Goal: Task Accomplishment & Management: Manage account settings

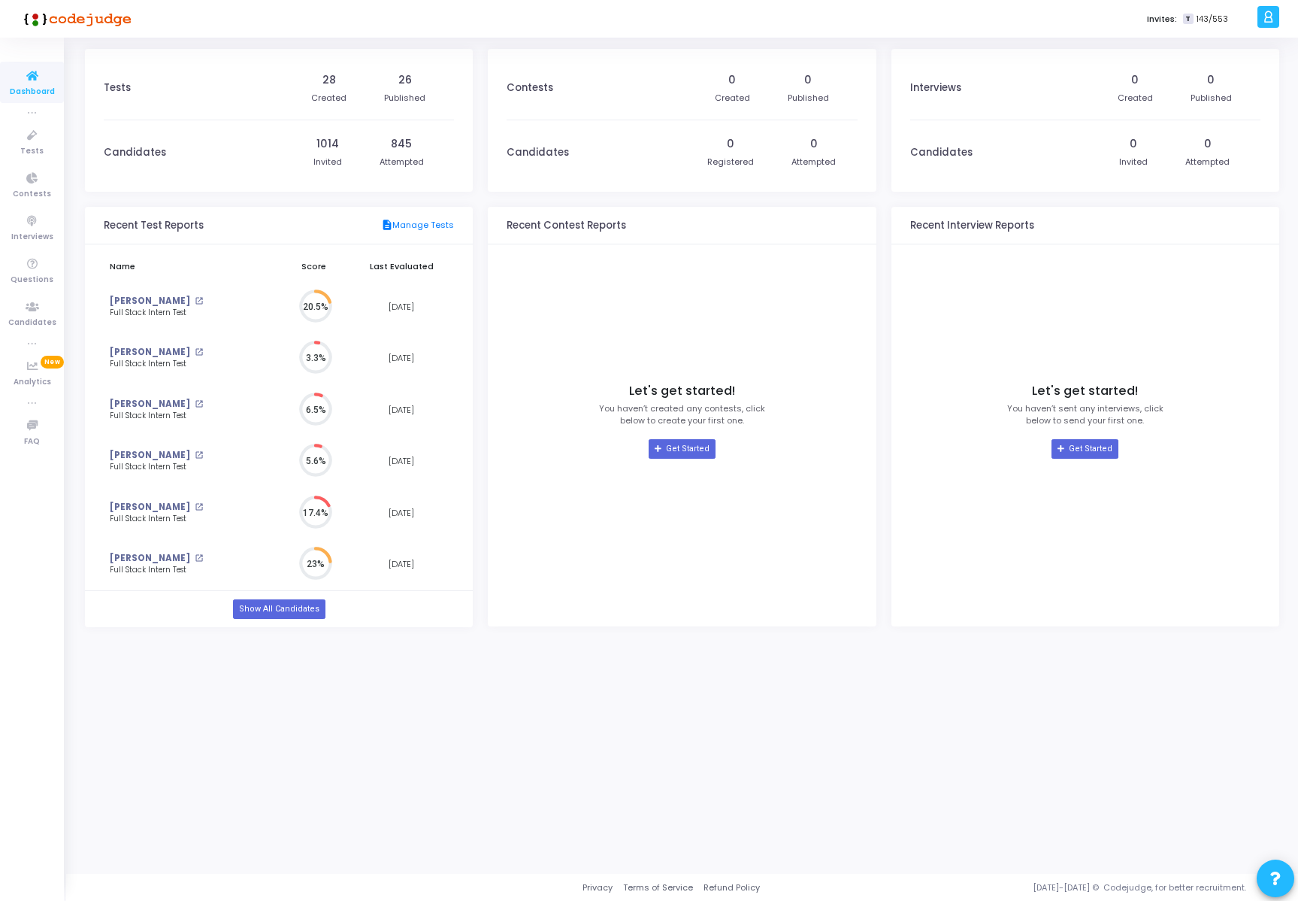
click at [1267, 18] on icon at bounding box center [1268, 16] width 11 height 17
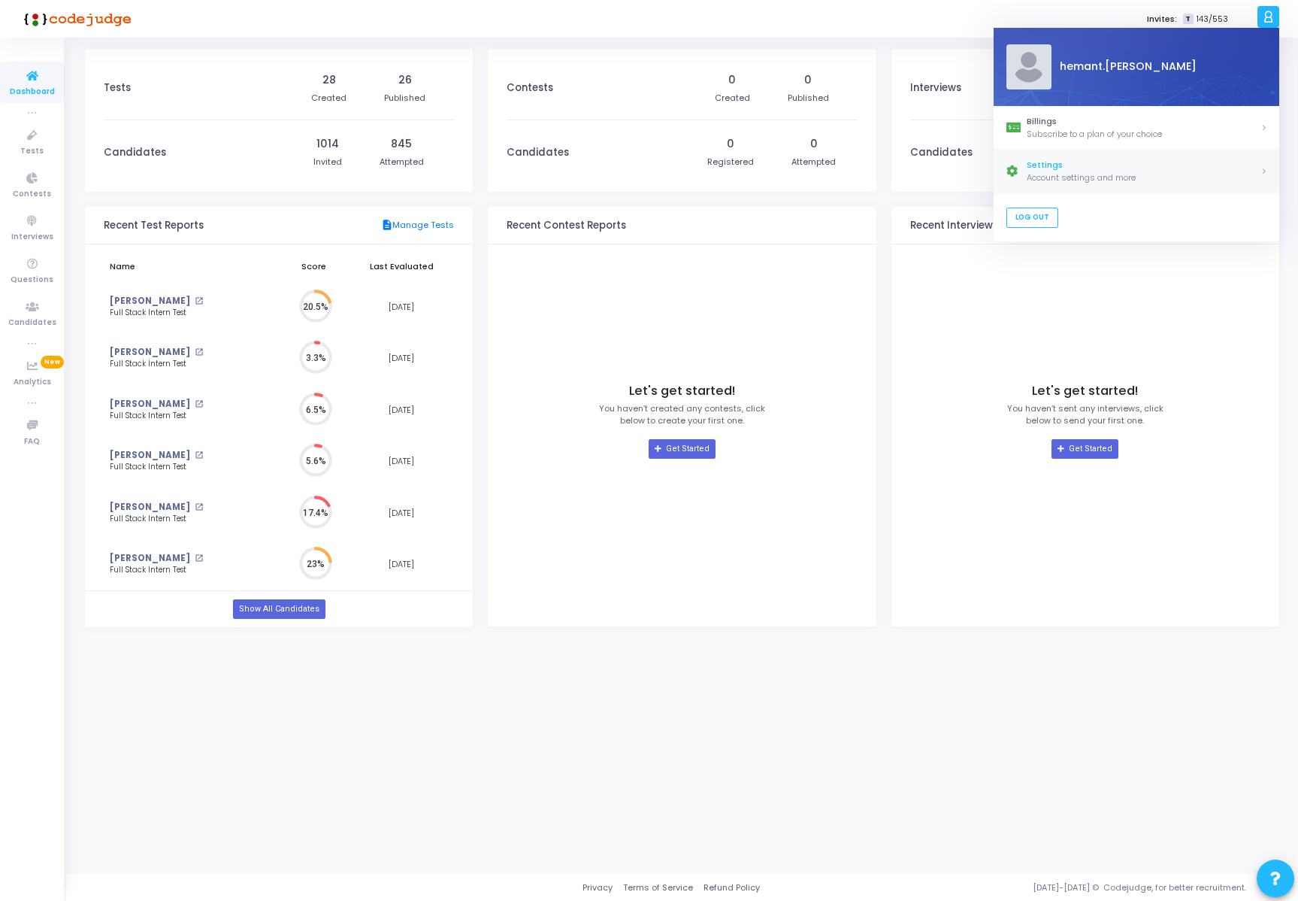
click at [1127, 160] on div "Settings" at bounding box center [1144, 165] width 234 height 13
select select "91"
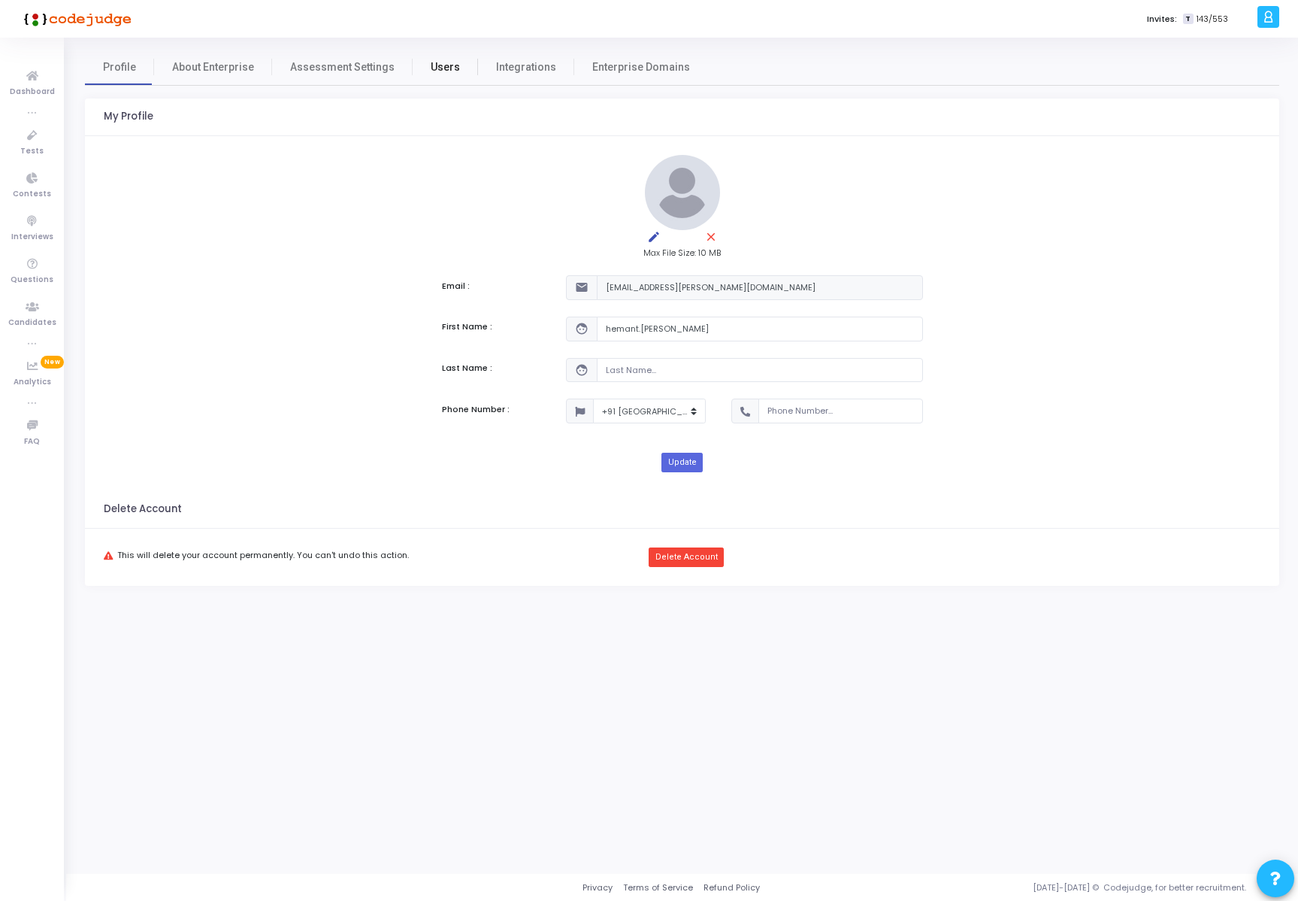
click at [440, 66] on span "Users" at bounding box center [445, 67] width 29 height 16
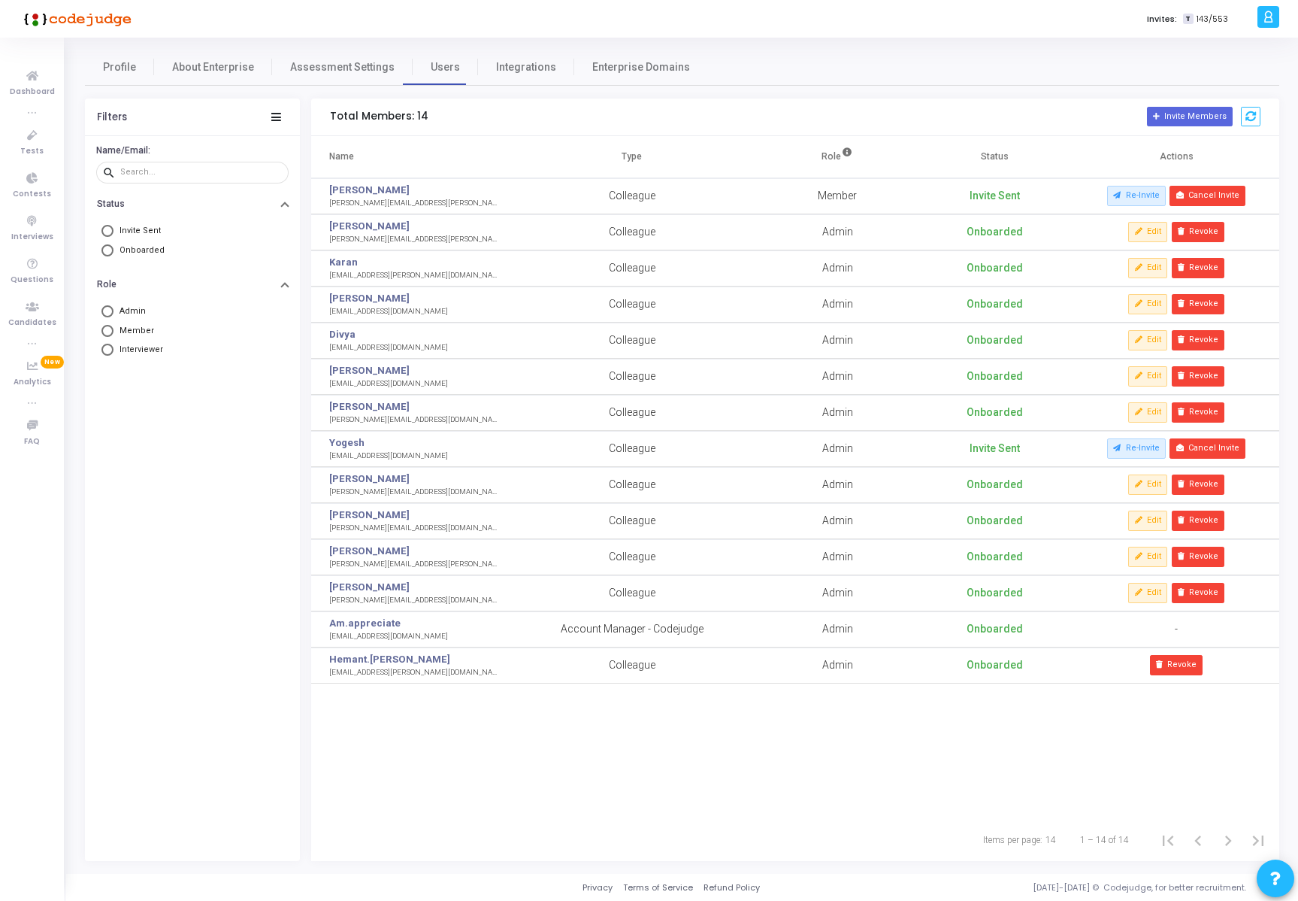
click at [995, 485] on td "Onboarded" at bounding box center [994, 485] width 157 height 36
click at [701, 484] on td "Colleague" at bounding box center [632, 485] width 254 height 36
click at [495, 503] on td "Surojit [EMAIL_ADDRESS][DOMAIN_NAME]" at bounding box center [408, 521] width 194 height 36
click at [449, 491] on td "Shlok [EMAIL_ADDRESS][DOMAIN_NAME]" at bounding box center [408, 485] width 194 height 36
click at [1146, 486] on button "Edit" at bounding box center [1147, 484] width 39 height 20
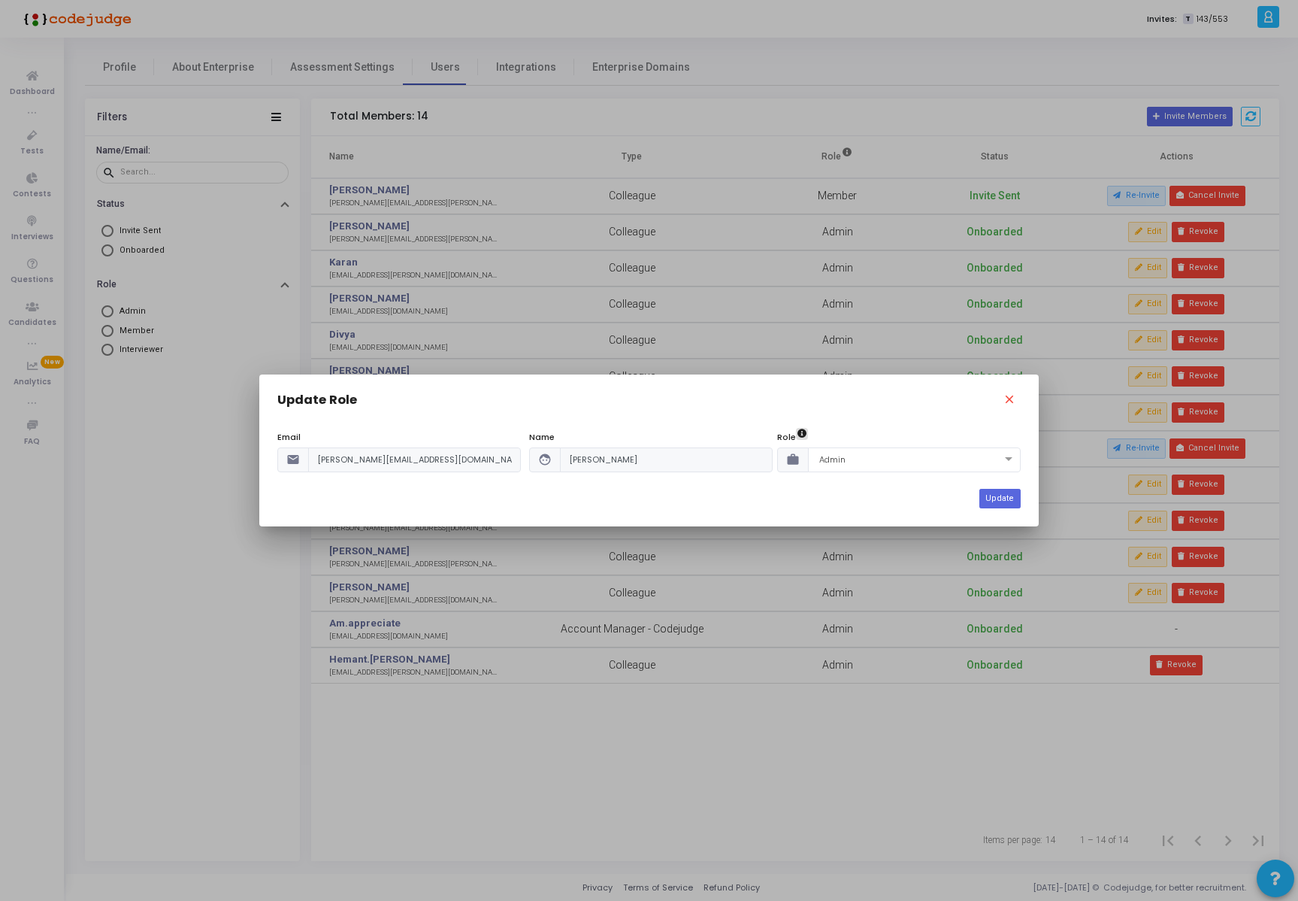
click at [1183, 66] on div at bounding box center [649, 450] width 1298 height 901
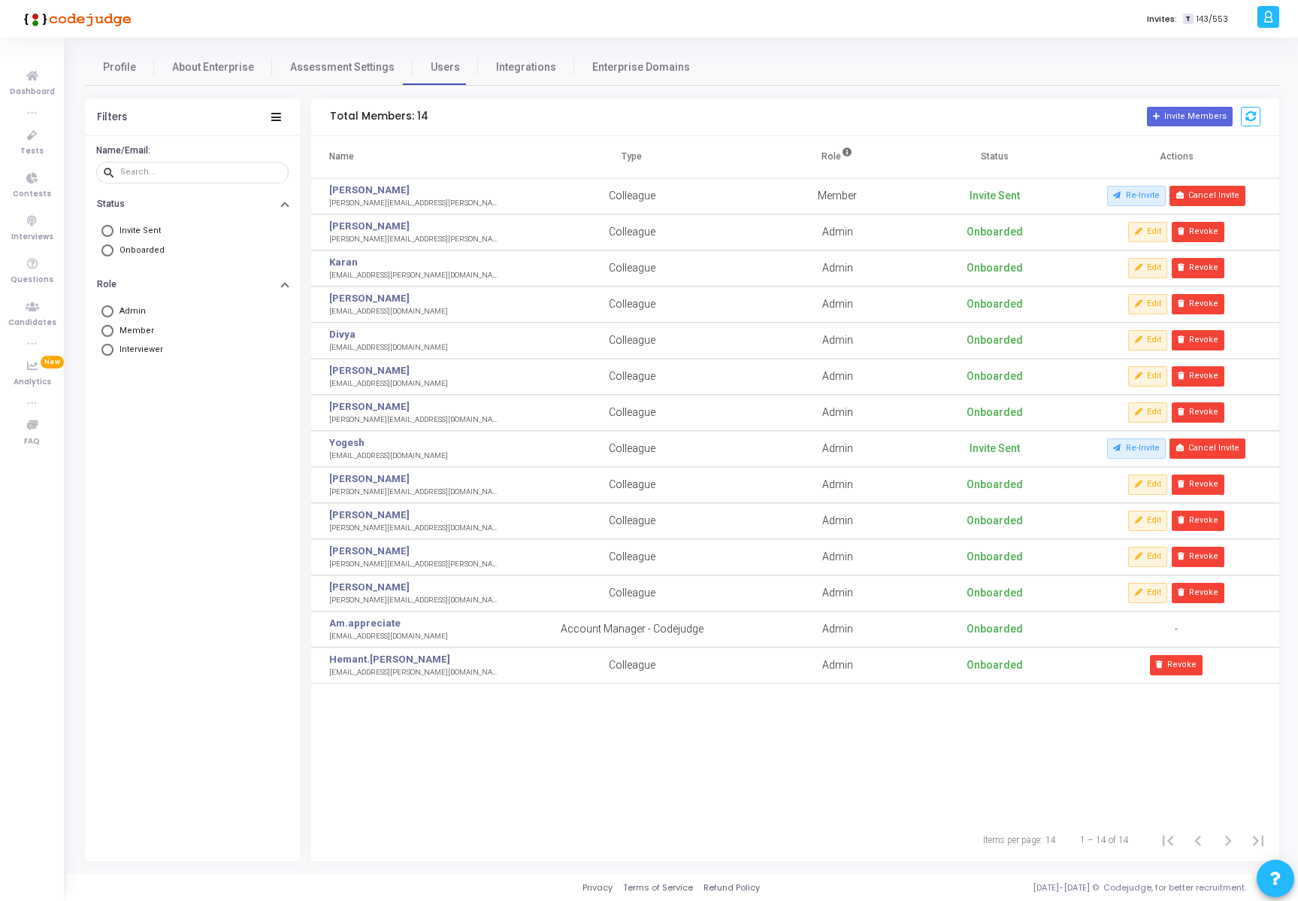
click at [1272, 10] on icon at bounding box center [1268, 16] width 11 height 17
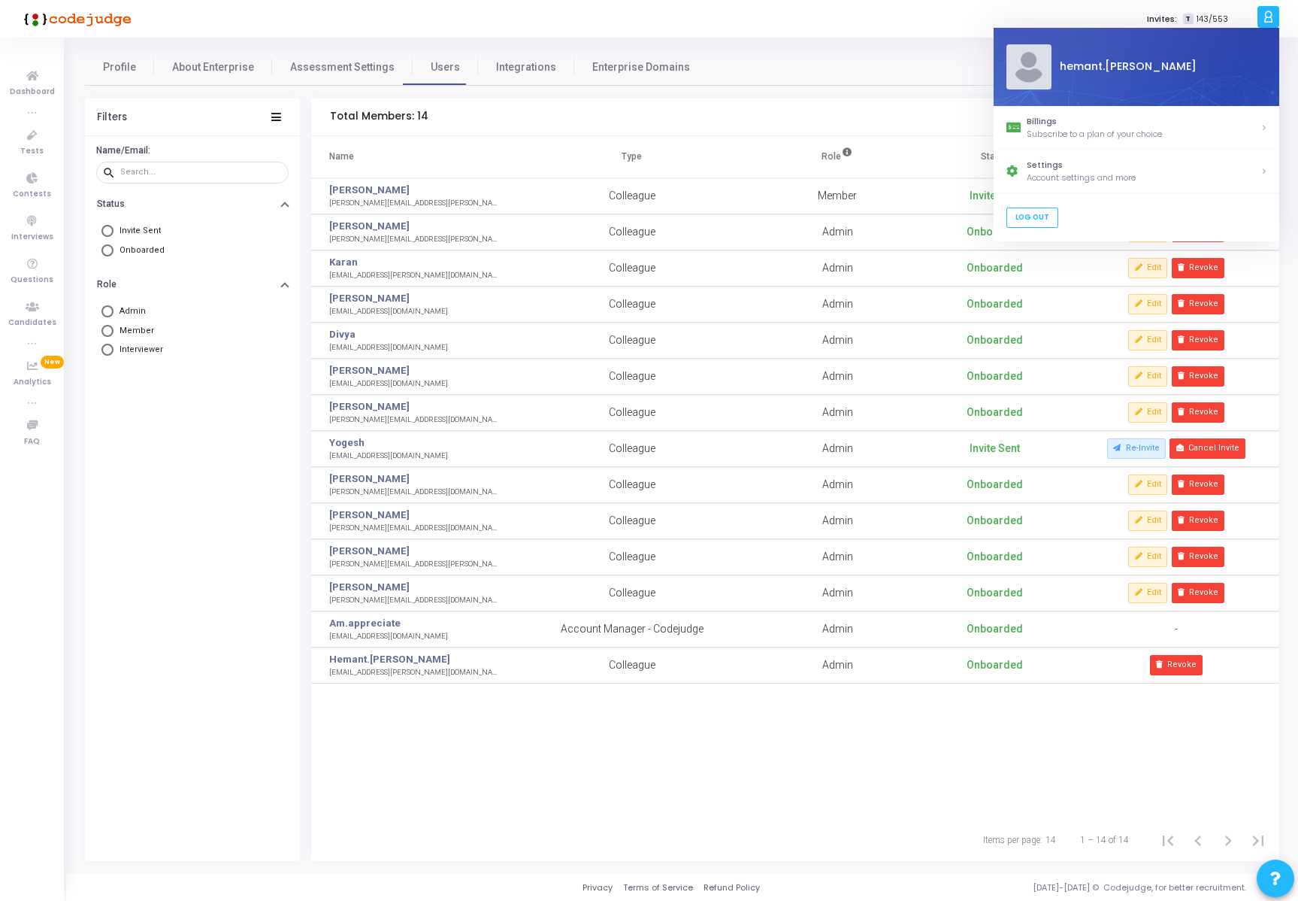
click at [879, 9] on div "Invites: T 143/553" at bounding box center [701, 19] width 1103 height 38
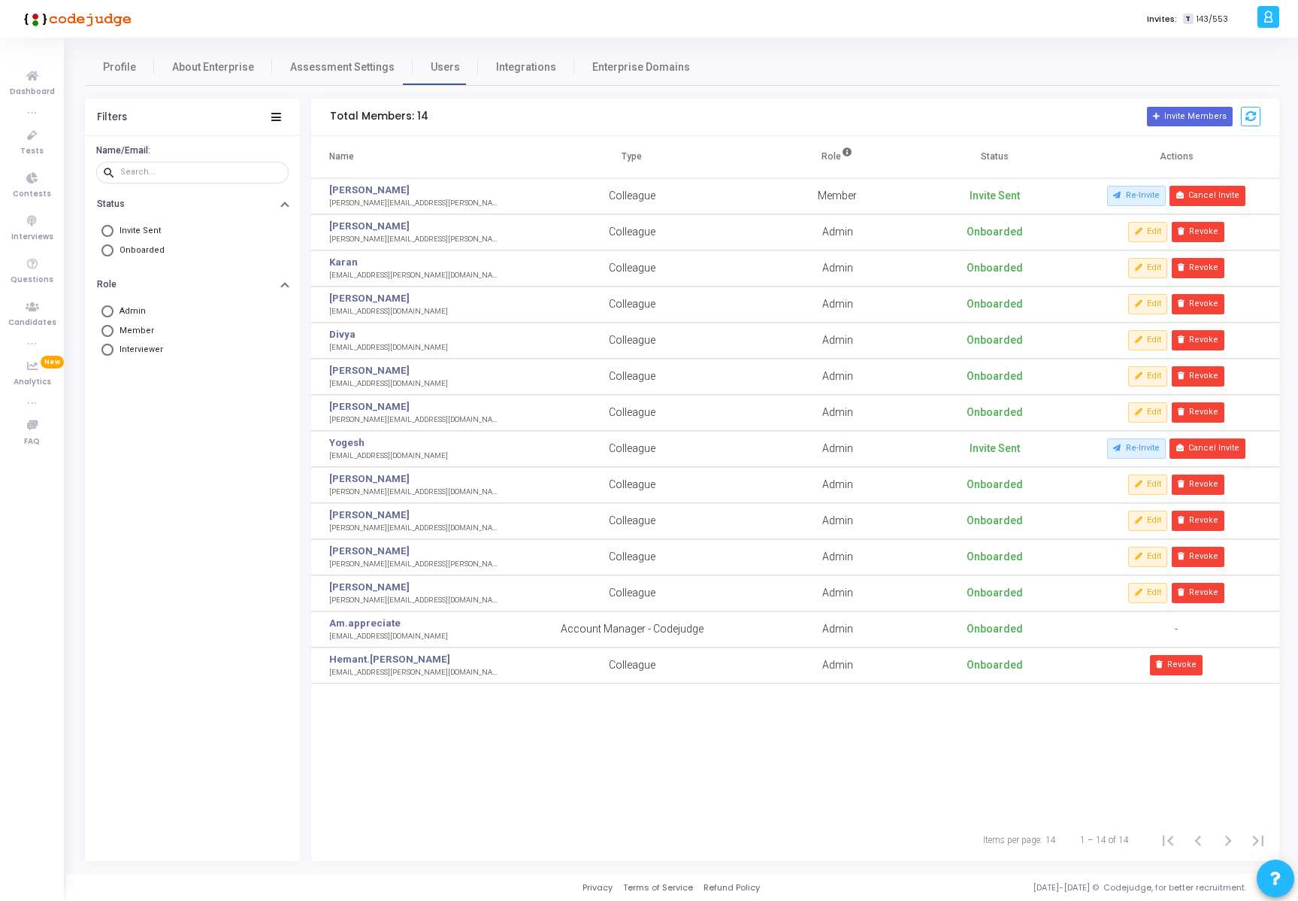
click at [571, 773] on div "Name Type Role Status Actions [PERSON_NAME] [PERSON_NAME][EMAIL_ADDRESS][PERSON…" at bounding box center [795, 477] width 968 height 683
click at [779, 821] on div "Items per page: 14 1 – 14 of 14" at bounding box center [795, 840] width 968 height 42
click at [1097, 481] on td "Edit Revoke" at bounding box center [1176, 485] width 206 height 36
click at [1208, 484] on button "Revoke" at bounding box center [1198, 484] width 53 height 20
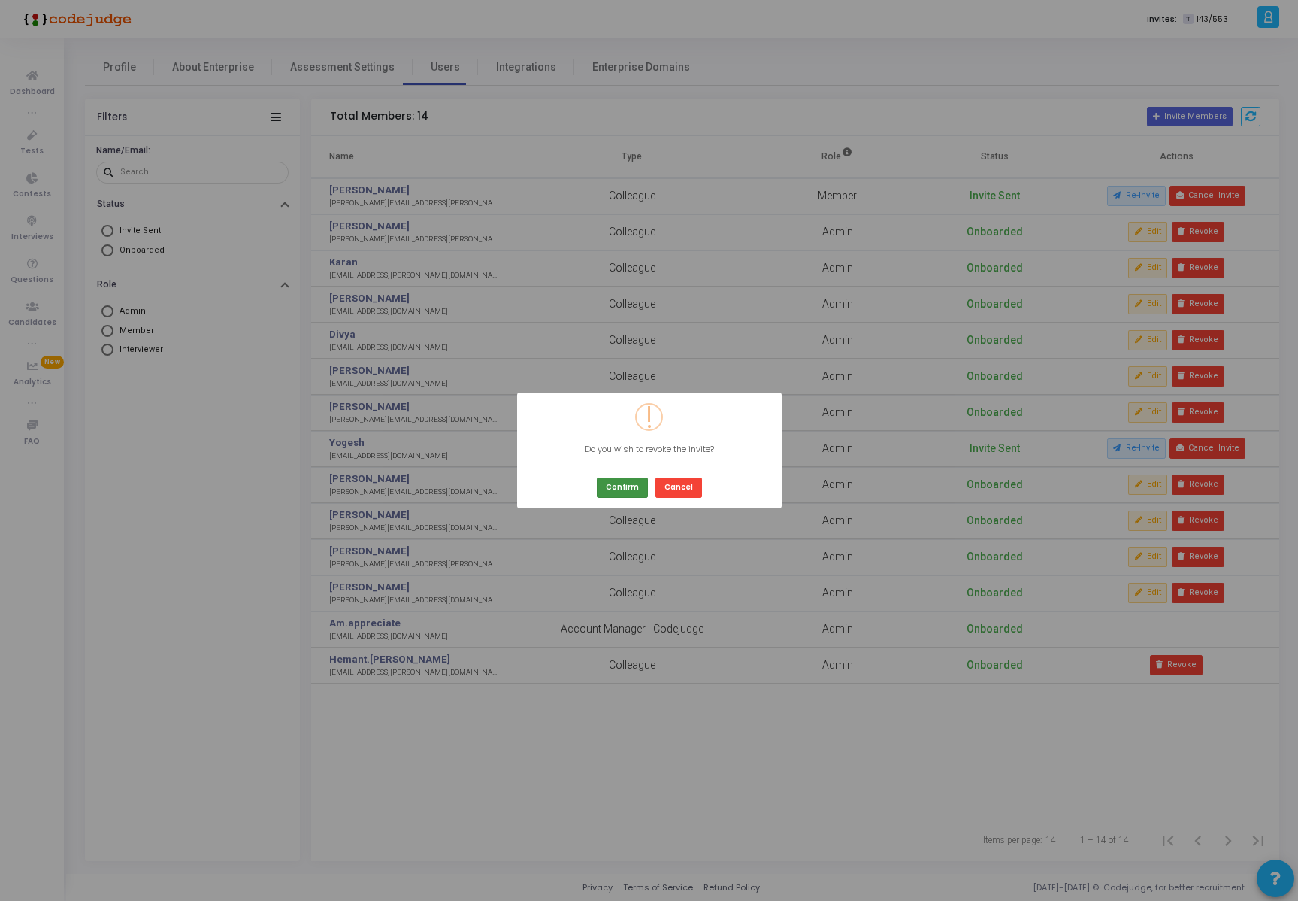
click at [613, 484] on button "Confirm" at bounding box center [622, 487] width 51 height 20
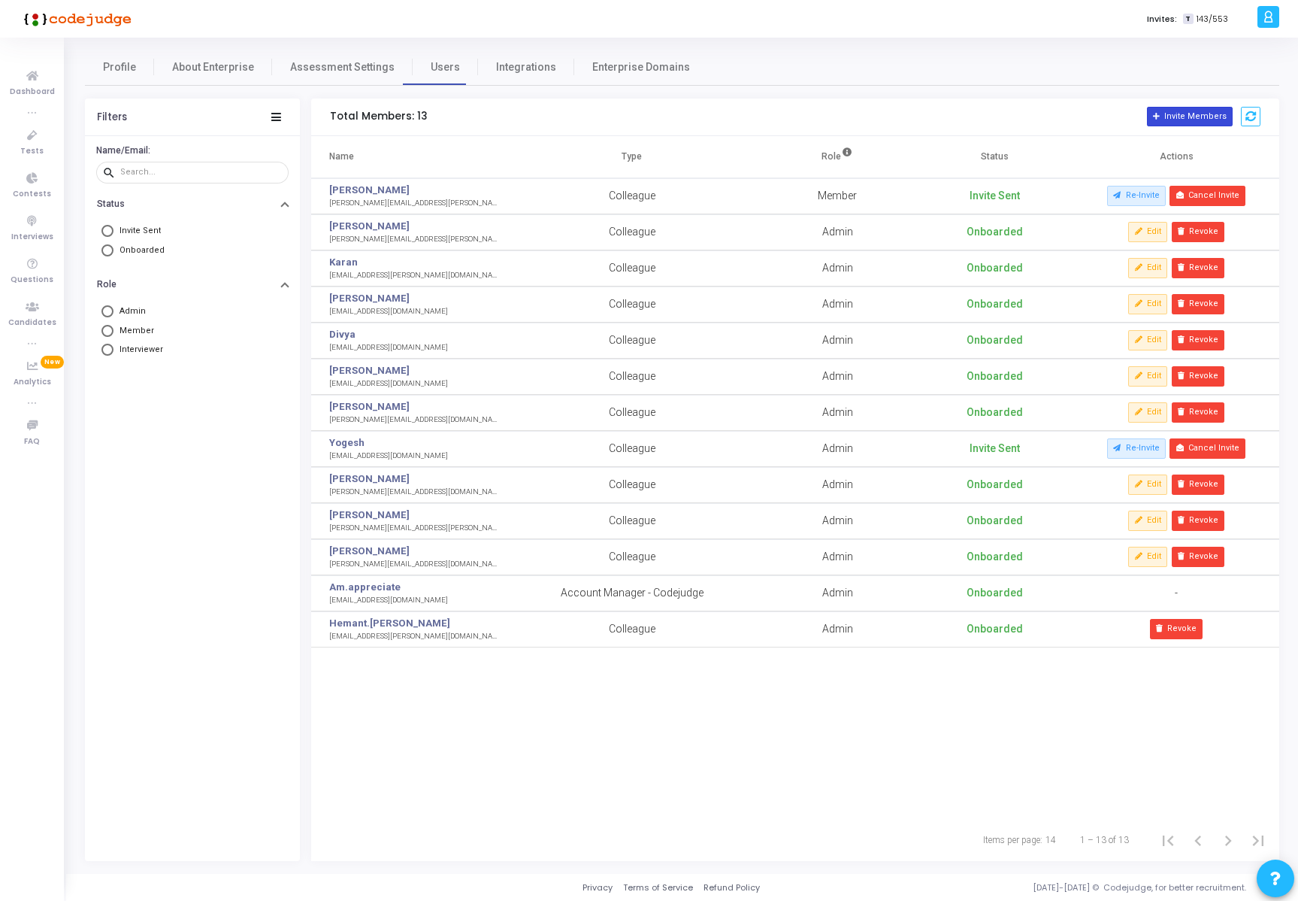
click at [1183, 113] on button "Invite Members" at bounding box center [1190, 117] width 86 height 20
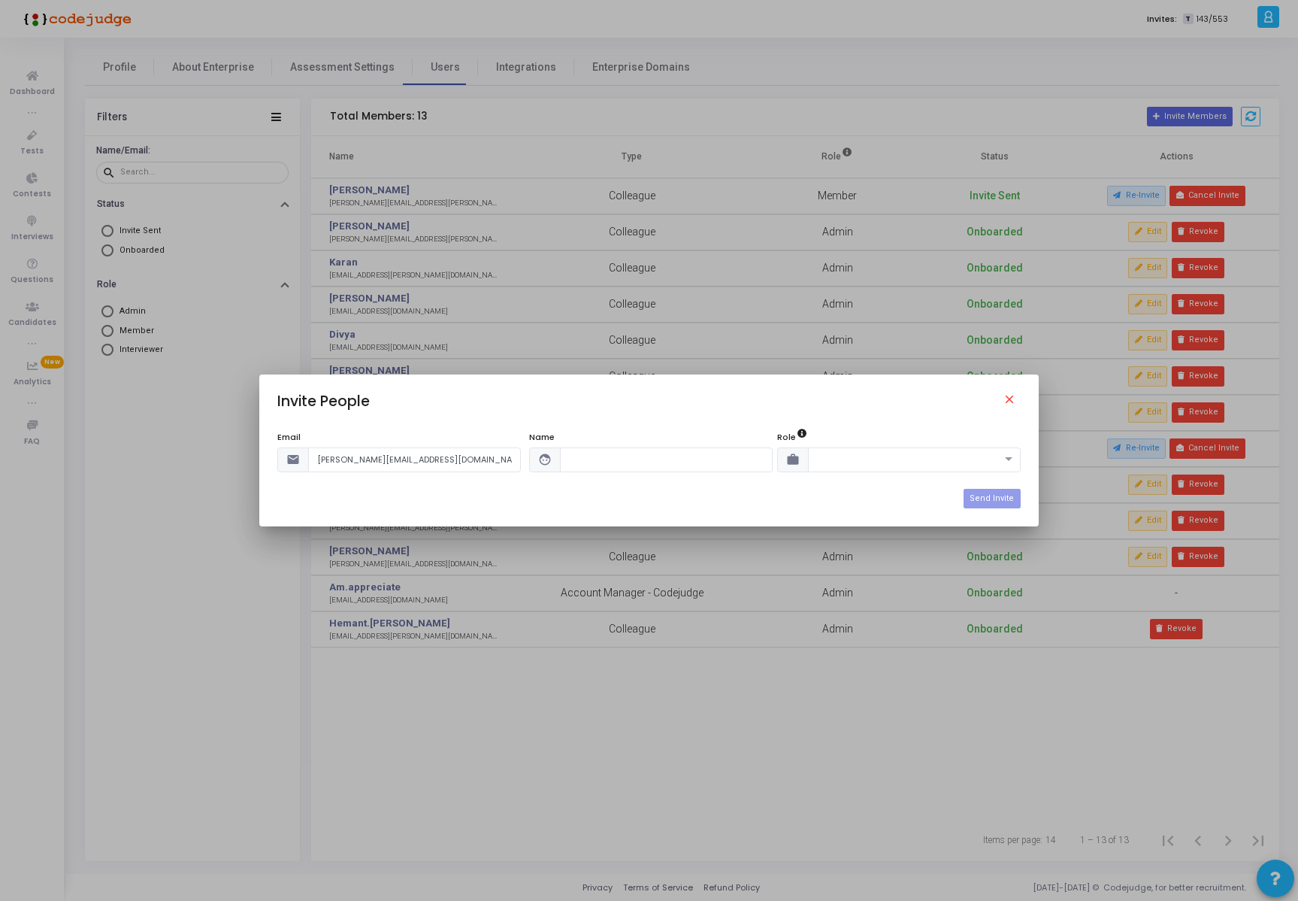
type input "[PERSON_NAME][EMAIL_ADDRESS][DOMAIN_NAME]"
click at [614, 457] on input "text" at bounding box center [666, 459] width 213 height 25
type input "[PERSON_NAME]"
click at [858, 471] on body "</div></div> h hemant.[PERSON_NAME] Subscribe to a plan of your choice Settings…" at bounding box center [649, 450] width 1298 height 901
click at [891, 483] on div "Admin" at bounding box center [914, 484] width 211 height 25
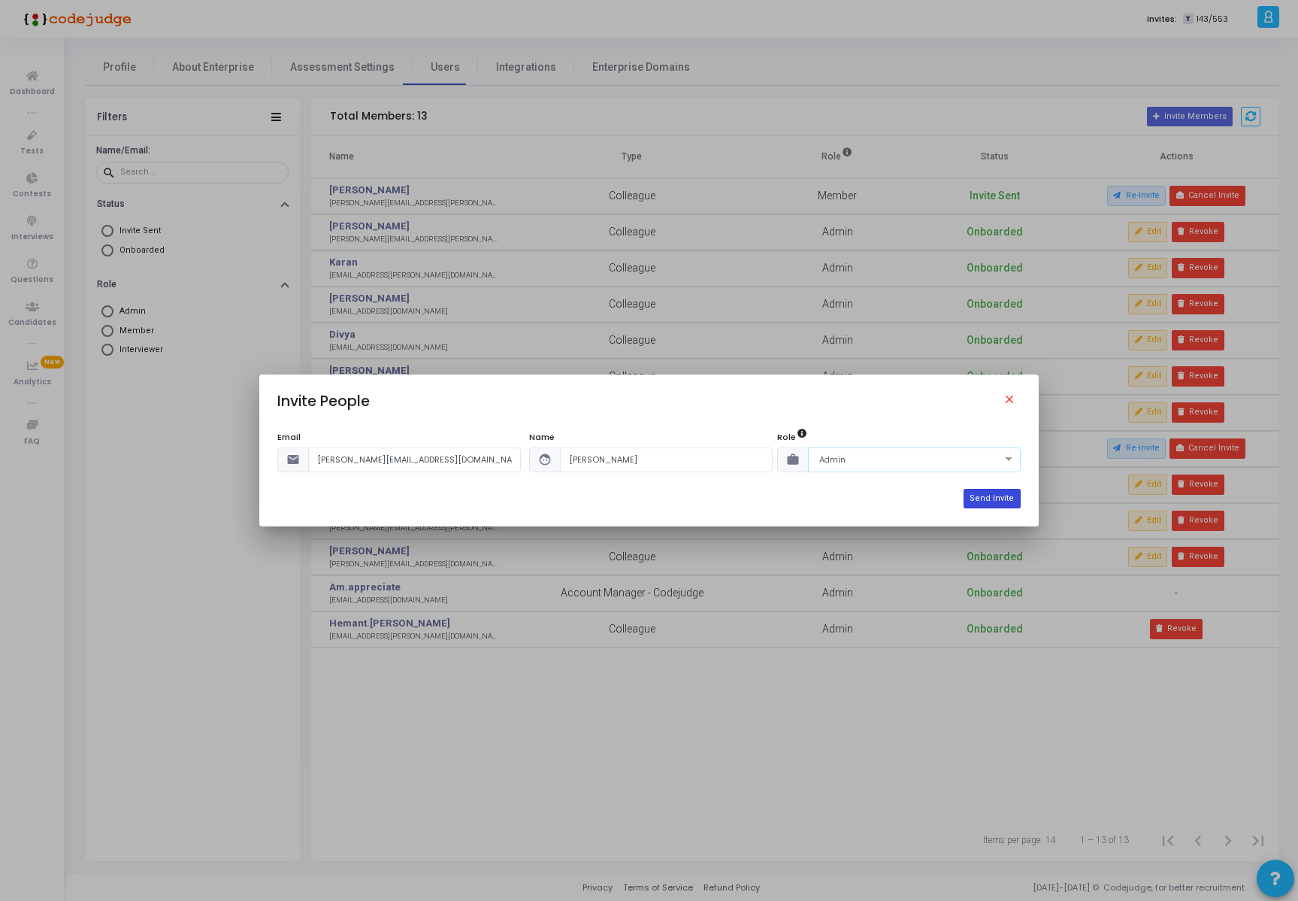
click at [997, 496] on button "Send Invite" at bounding box center [992, 499] width 56 height 20
